Goal: Download file/media

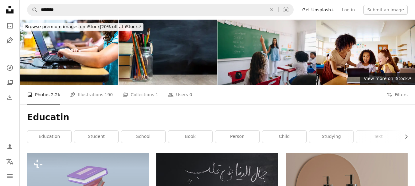
scroll to position [356, 0]
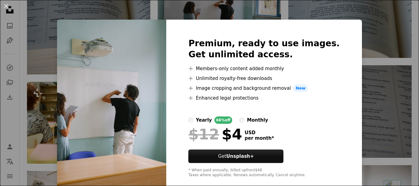
click at [355, 57] on div "An X shape Premium, ready to use images. Get unlimited access. A plus sign Memb…" at bounding box center [209, 93] width 419 height 186
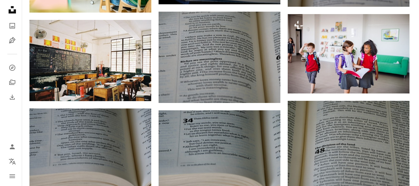
scroll to position [516, 0]
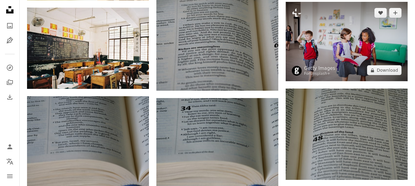
click at [339, 50] on img at bounding box center [346, 42] width 122 height 80
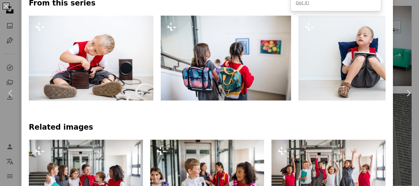
scroll to position [335, 0]
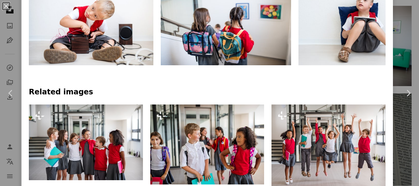
click at [366, 102] on div at bounding box center [207, 100] width 357 height 7
